Goal: Task Accomplishment & Management: Manage account settings

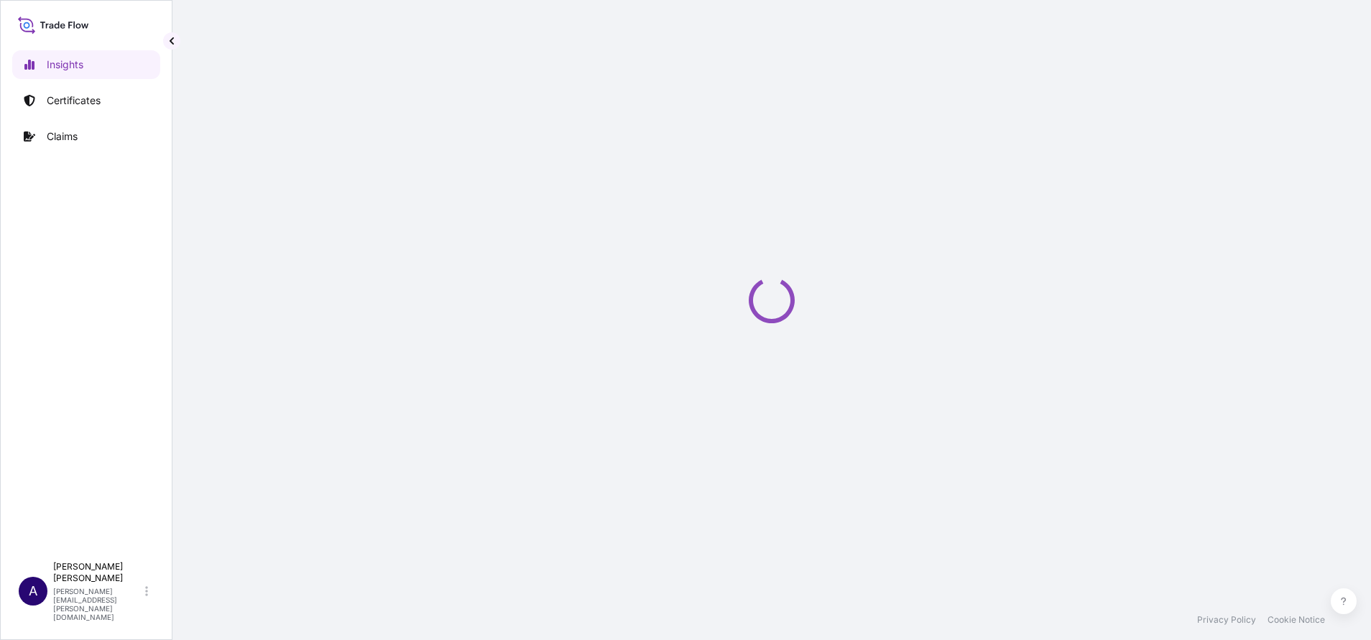
select select "2025"
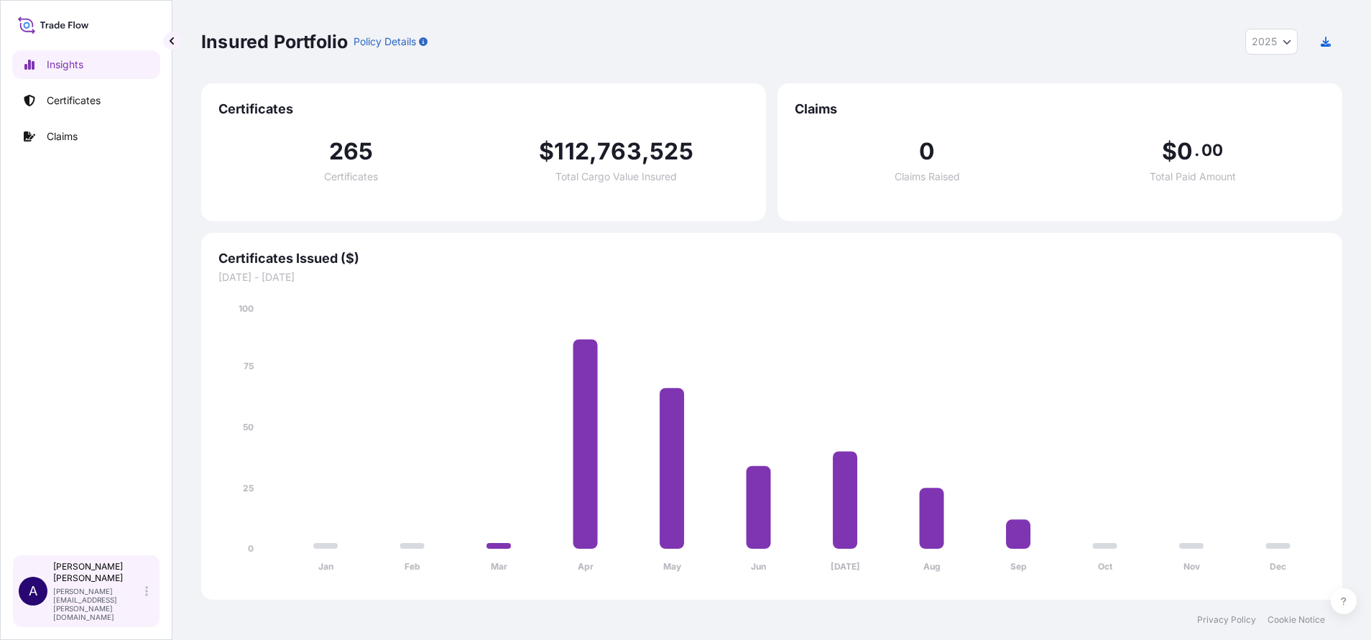
click at [140, 615] on p "[PERSON_NAME][EMAIL_ADDRESS][PERSON_NAME][DOMAIN_NAME]" at bounding box center [97, 604] width 89 height 34
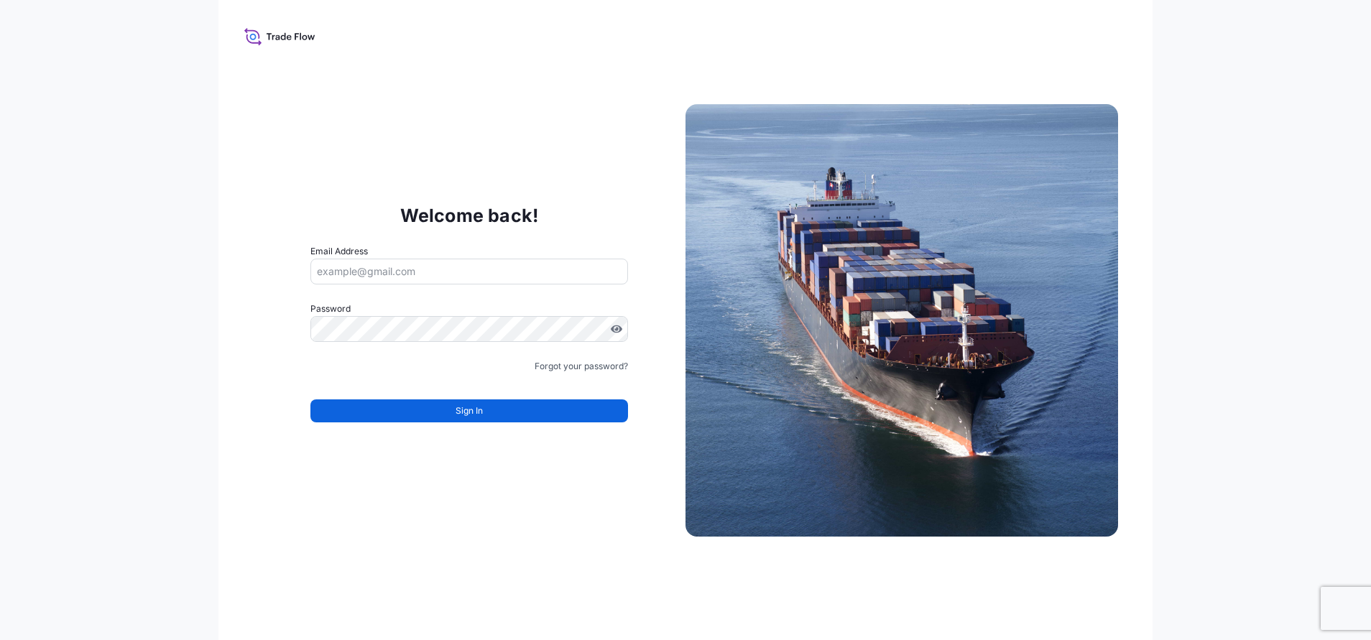
type input "[PERSON_NAME][EMAIL_ADDRESS][PERSON_NAME][DOMAIN_NAME]"
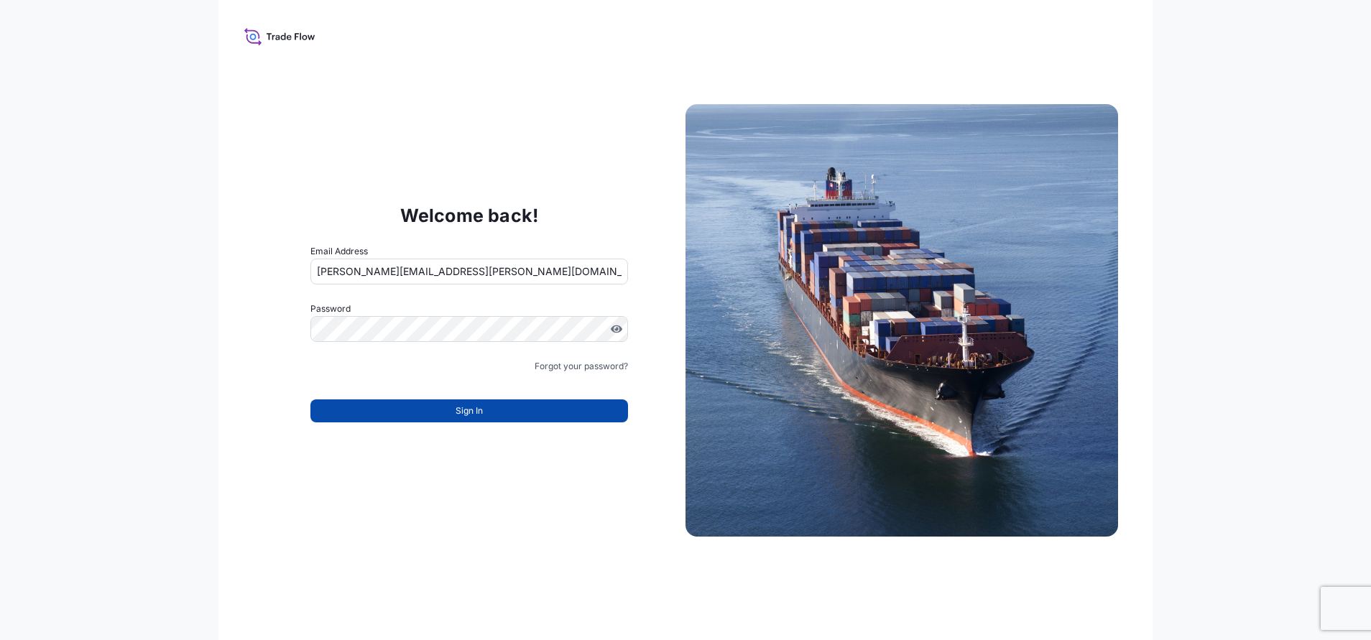
click at [465, 408] on span "Sign In" at bounding box center [469, 411] width 27 height 14
